Goal: Navigation & Orientation: Find specific page/section

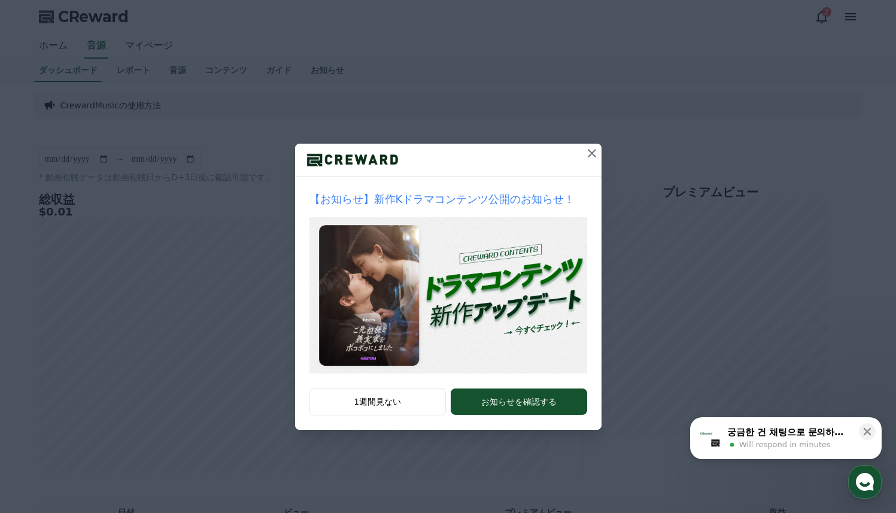
click at [593, 152] on icon at bounding box center [591, 153] width 14 height 14
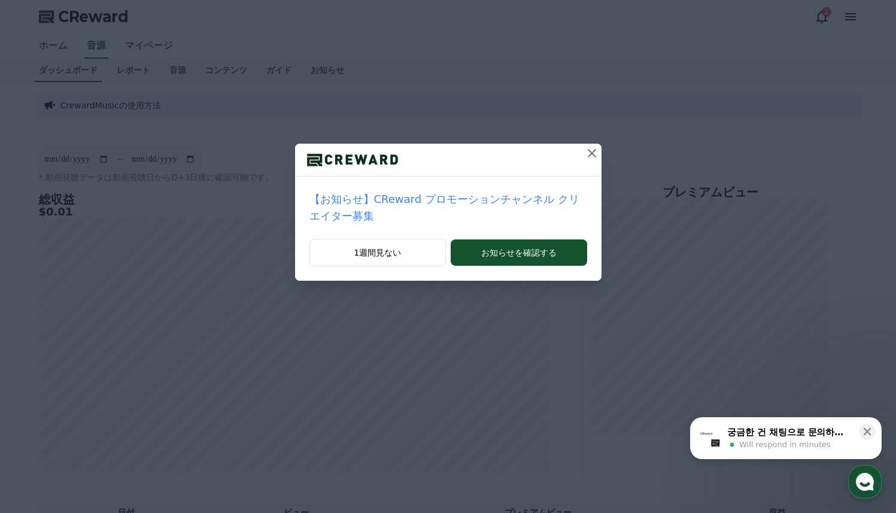
click at [593, 152] on icon at bounding box center [591, 153] width 14 height 14
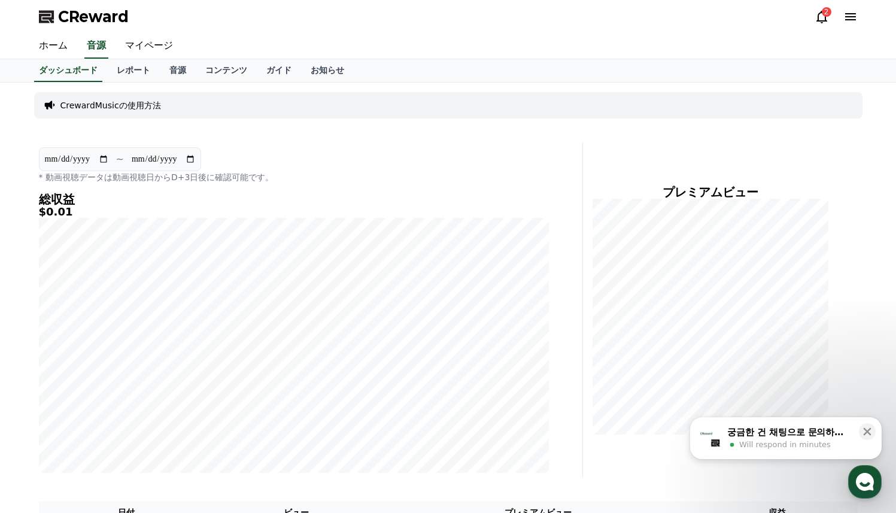
click at [846, 431] on div "궁금한 건 채팅으로 문의하세요" at bounding box center [789, 432] width 124 height 12
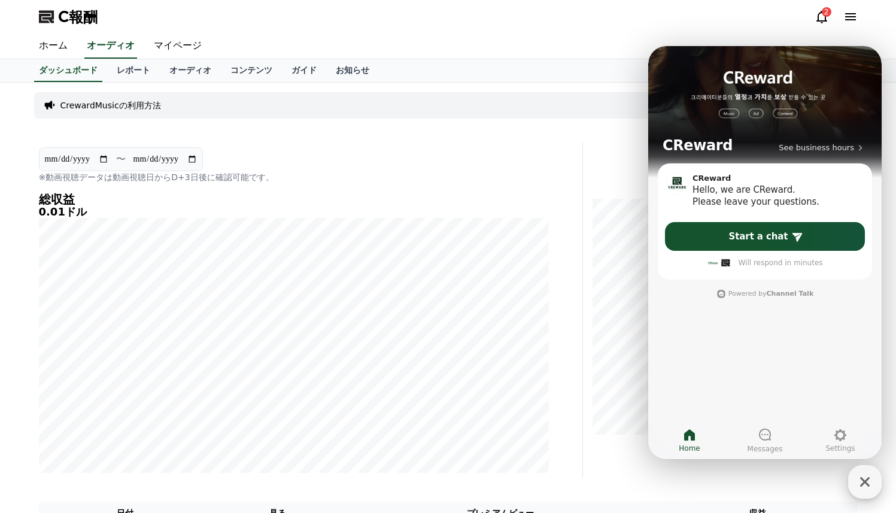
click at [866, 485] on icon "button" at bounding box center [865, 482] width 22 height 22
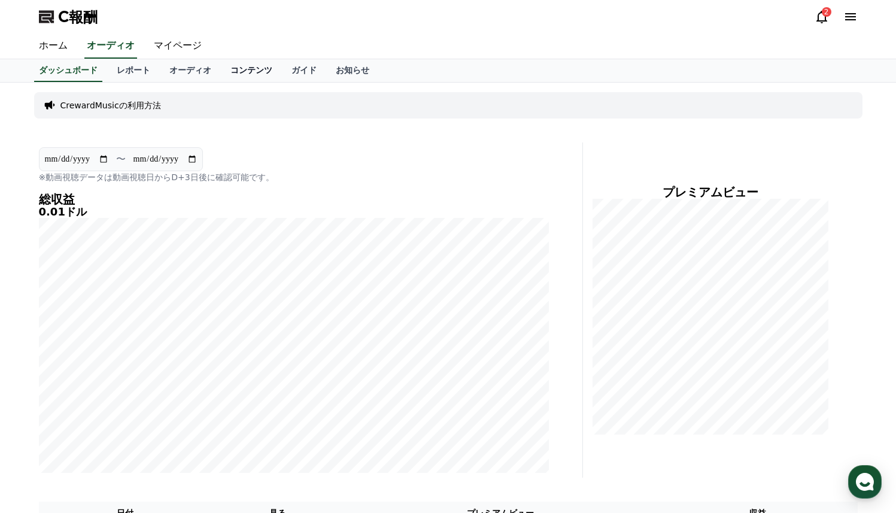
click at [245, 75] on link "コンテンツ" at bounding box center [251, 70] width 61 height 23
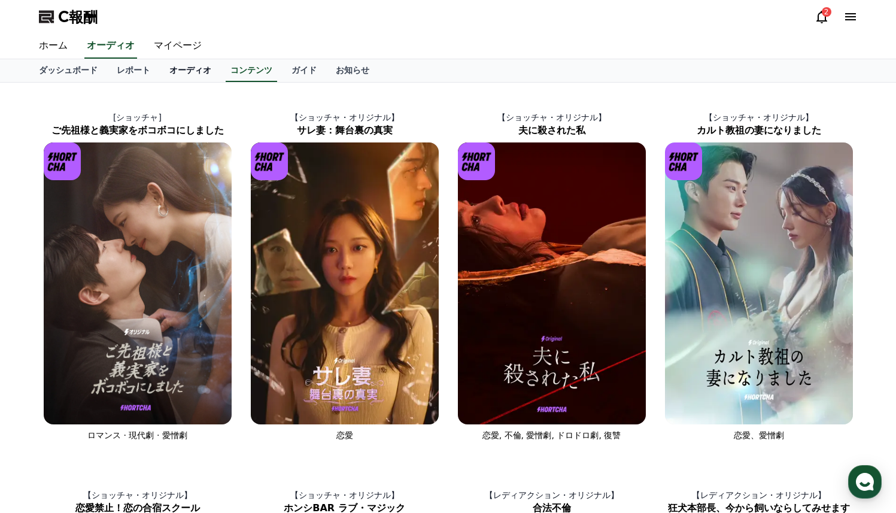
click at [186, 71] on font "オーディオ" at bounding box center [190, 70] width 42 height 10
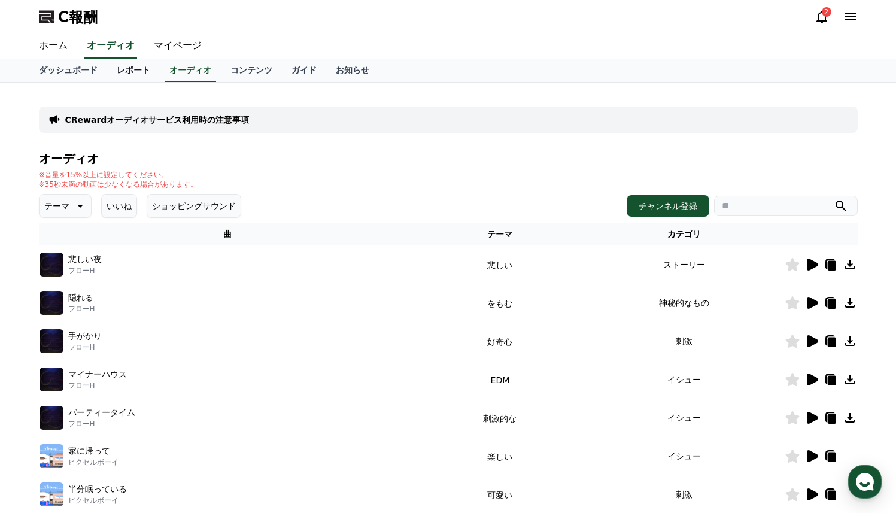
click at [140, 71] on font "レポート" at bounding box center [134, 70] width 34 height 10
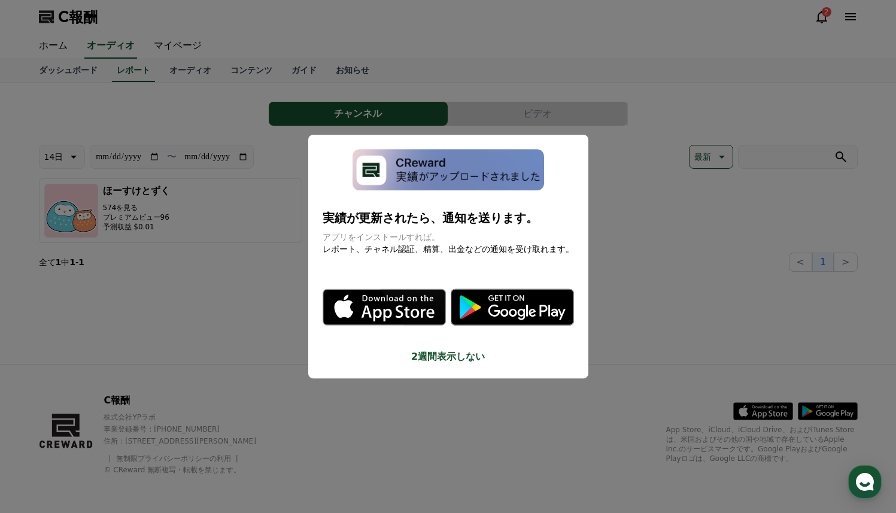
click at [444, 111] on button "モーダルを閉じる" at bounding box center [448, 256] width 896 height 513
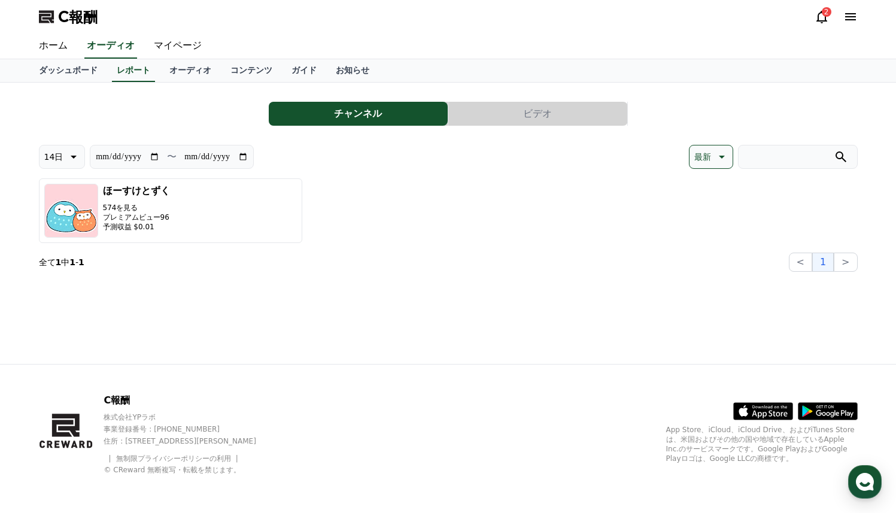
click at [492, 114] on button "ビデオ" at bounding box center [537, 114] width 179 height 24
